Goal: Transaction & Acquisition: Book appointment/travel/reservation

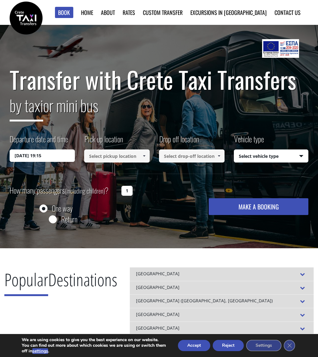
click at [118, 156] on input at bounding box center [117, 155] width 66 height 13
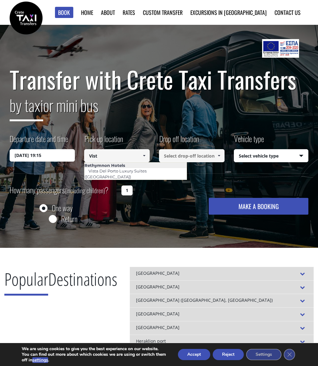
click at [131, 172] on link "Vista Del Porto Luxury Suites ([GEOGRAPHIC_DATA])" at bounding box center [115, 174] width 62 height 14
type input "Vista Del Porto Luxury Suites ([GEOGRAPHIC_DATA])"
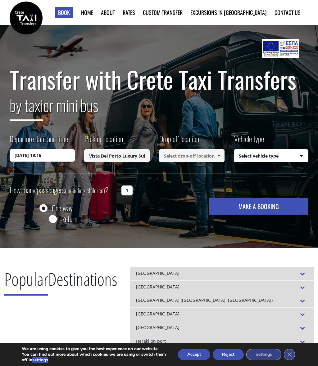
click at [202, 157] on input at bounding box center [192, 155] width 66 height 13
click at [47, 156] on input "11/10/2025 19:15" at bounding box center [43, 155] width 66 height 12
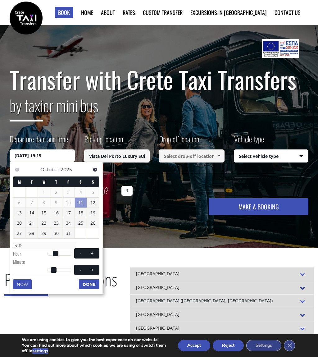
click at [59, 211] on link "16" at bounding box center [56, 213] width 12 height 10
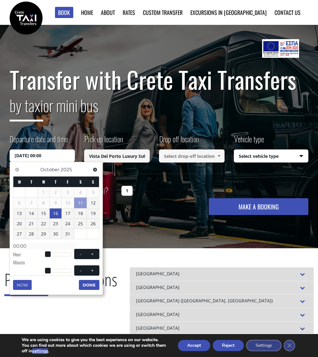
click at [96, 255] on button "+" at bounding box center [92, 254] width 11 height 6
type input "16/10/2025 01:00"
type input "01:00"
click at [95, 254] on button "+" at bounding box center [92, 254] width 11 height 6
type input "16/10/2025 02:00"
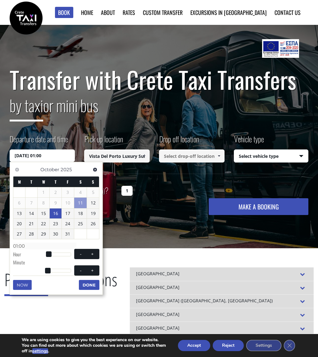
type input "02:00"
click at [96, 254] on button "+" at bounding box center [92, 254] width 11 height 6
type input "16/10/2025 03:00"
type input "03:00"
click at [96, 254] on button "+" at bounding box center [92, 254] width 11 height 6
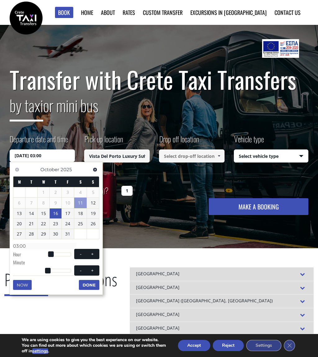
type input "16/10/2025 04:00"
type input "04:00"
click at [97, 253] on button "+" at bounding box center [92, 254] width 11 height 6
type input "16/10/2025 05:00"
type input "05:00"
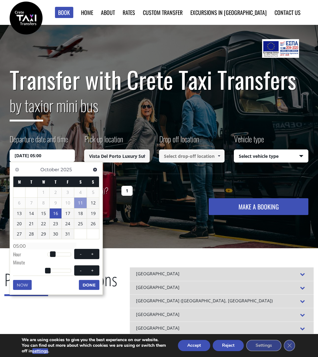
click at [97, 253] on button "+" at bounding box center [92, 254] width 11 height 6
type input "16/10/2025 06:00"
type input "06:00"
click at [97, 252] on button "+" at bounding box center [92, 254] width 11 height 6
type input "16/10/2025 07:00"
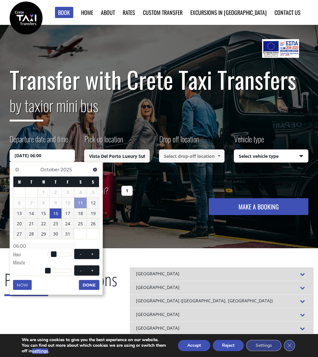
type input "07:00"
click at [98, 253] on span "- +" at bounding box center [86, 254] width 25 height 10
click at [97, 251] on button "+" at bounding box center [92, 254] width 11 height 6
type input "16/10/2025 08:00"
type input "08:00"
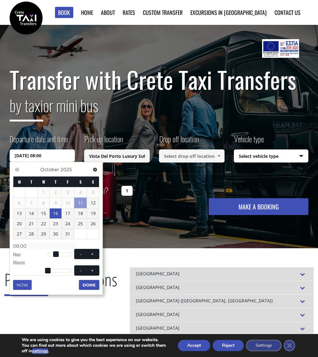
click at [98, 252] on span "- +" at bounding box center [86, 254] width 25 height 10
click at [97, 251] on button "+" at bounding box center [92, 254] width 11 height 6
type input "16/10/2025 09:00"
type input "09:00"
click at [97, 251] on button "+" at bounding box center [92, 254] width 11 height 6
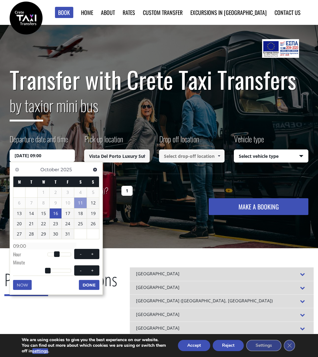
type input "16/10/2025 10:00"
type input "10:00"
click at [95, 253] on button "+" at bounding box center [92, 254] width 11 height 6
type input "16/10/2025 11:00"
type input "11:00"
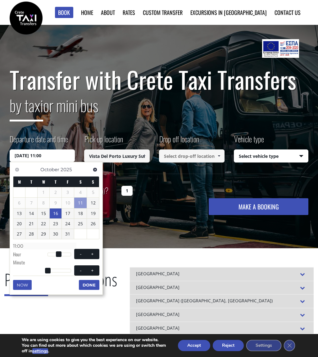
click at [95, 253] on button "+" at bounding box center [92, 254] width 11 height 6
type input "16/10/2025 12:00"
type input "12:00"
click at [80, 252] on span at bounding box center [80, 253] width 5 height 5
type input "16/10/2025 11:00"
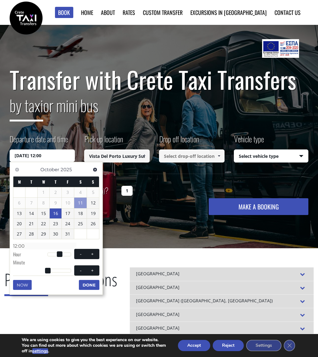
type input "11:00"
click at [96, 283] on button "Done" at bounding box center [89, 285] width 20 height 10
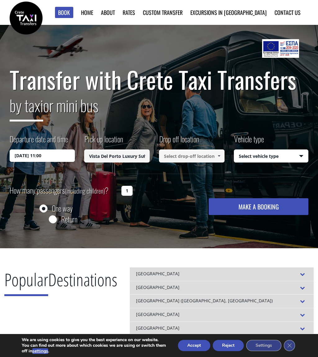
click at [221, 155] on span at bounding box center [218, 155] width 5 height 5
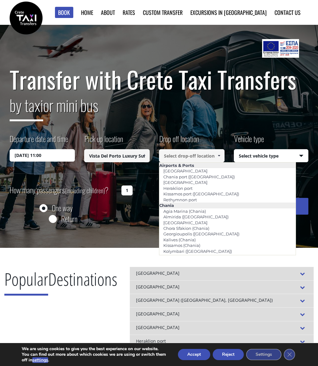
click at [192, 181] on link "[GEOGRAPHIC_DATA]" at bounding box center [185, 182] width 52 height 9
type input "[GEOGRAPHIC_DATA]"
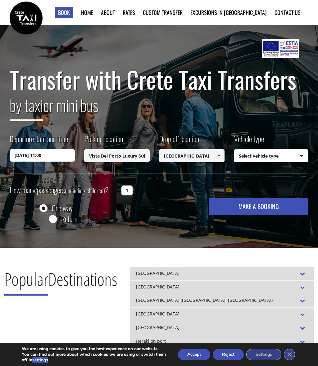
click at [289, 157] on select "Select vehicle type Taxi (4 passengers) Mercedes E Class Mini Van (7 passengers…" at bounding box center [271, 156] width 74 height 13
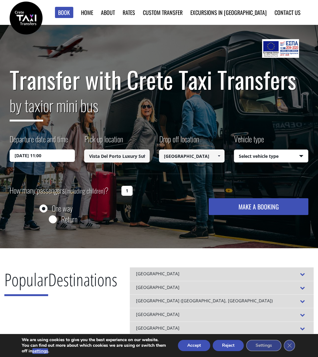
select select "541"
click at [265, 208] on button "MAKE A BOOKING" at bounding box center [259, 206] width 100 height 17
click at [129, 192] on input "1" at bounding box center [126, 191] width 11 height 10
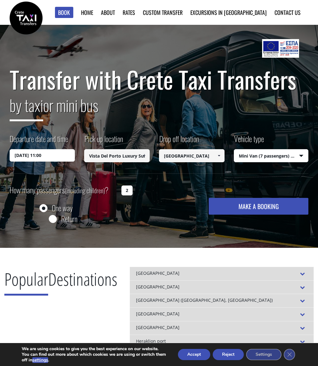
type input "2"
click at [269, 210] on button "MAKE A BOOKING" at bounding box center [259, 206] width 100 height 17
